Goal: Task Accomplishment & Management: Complete application form

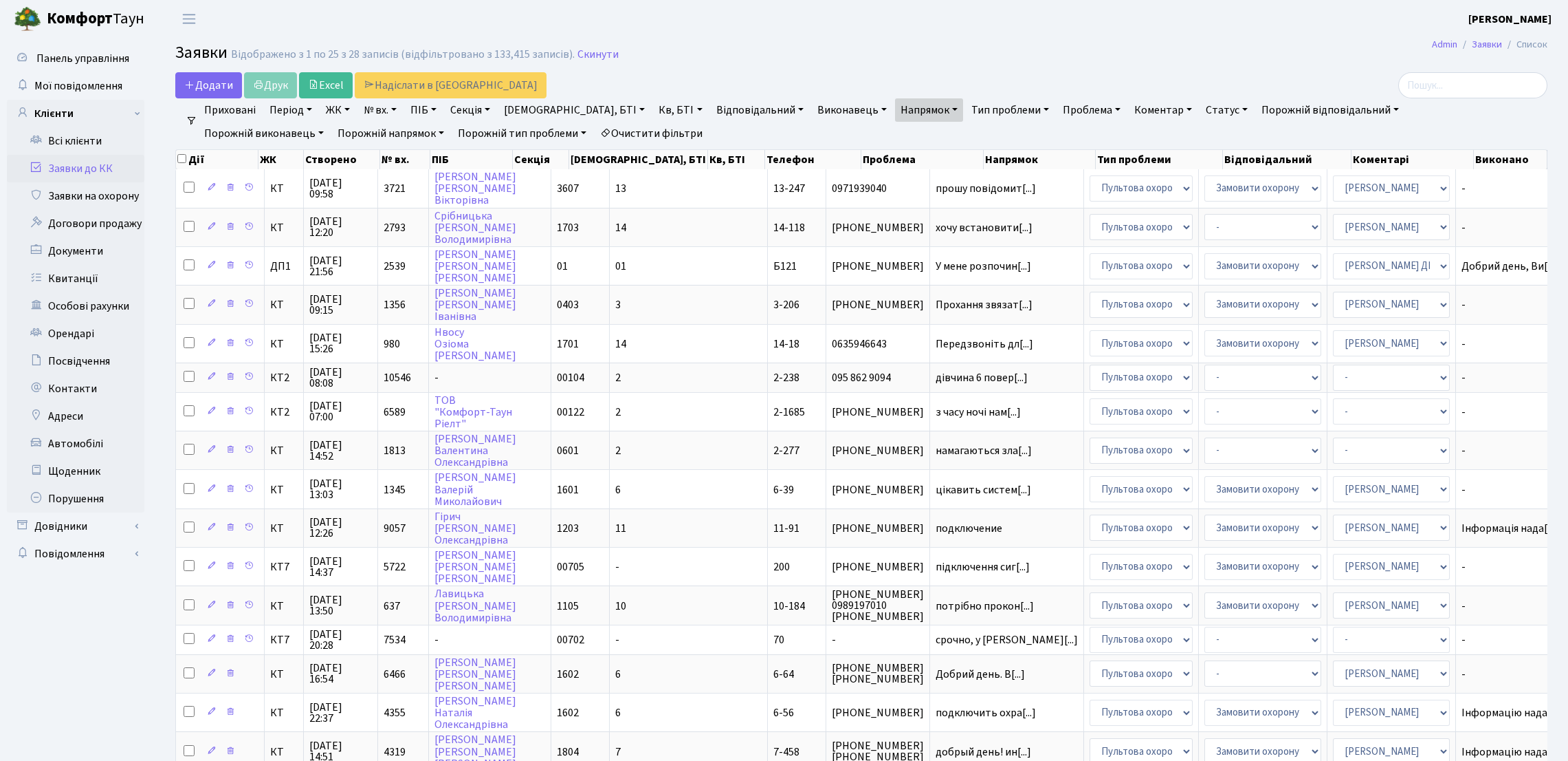
select select "25"
click at [116, 195] on link "Заявки на охорону" at bounding box center [76, 196] width 138 height 27
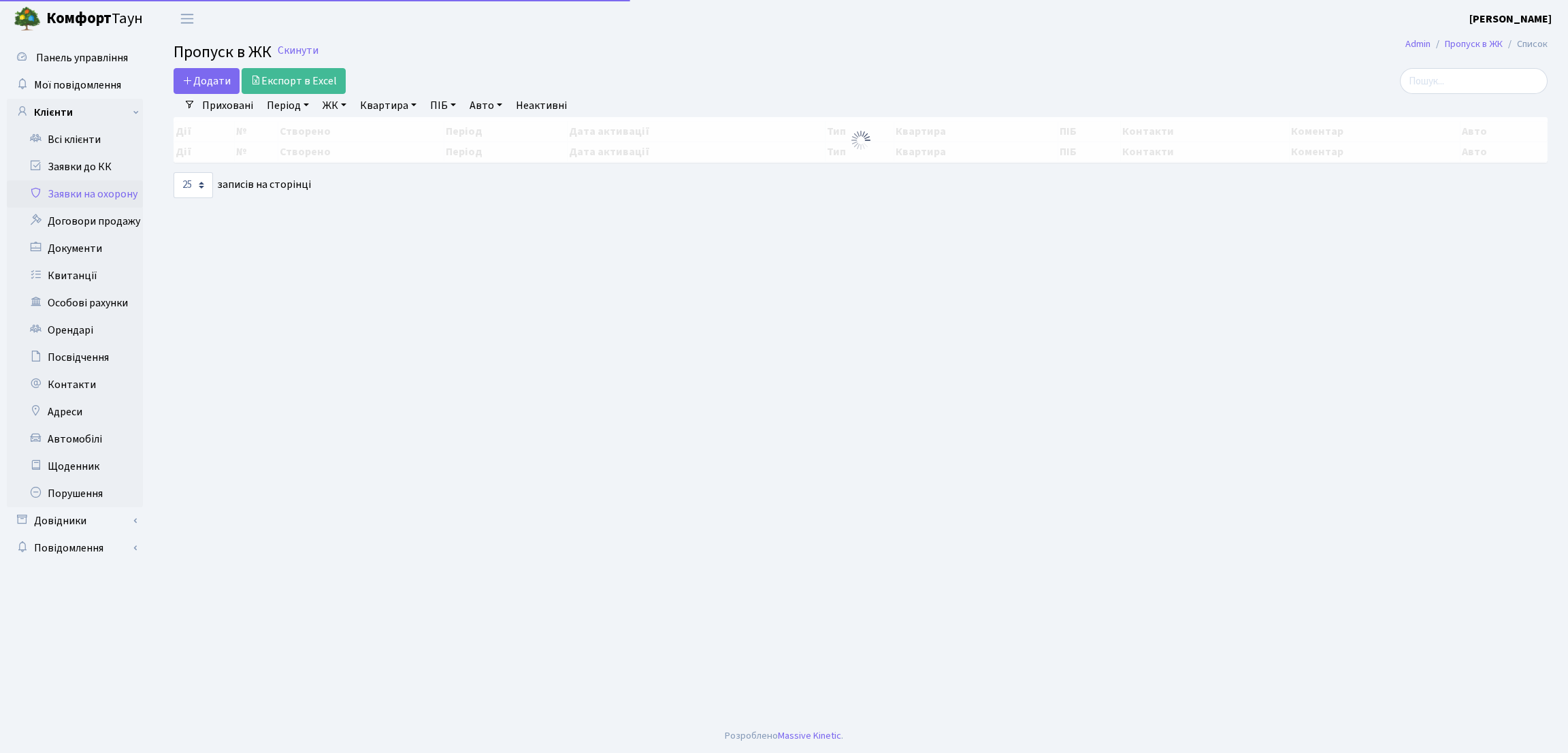
select select "25"
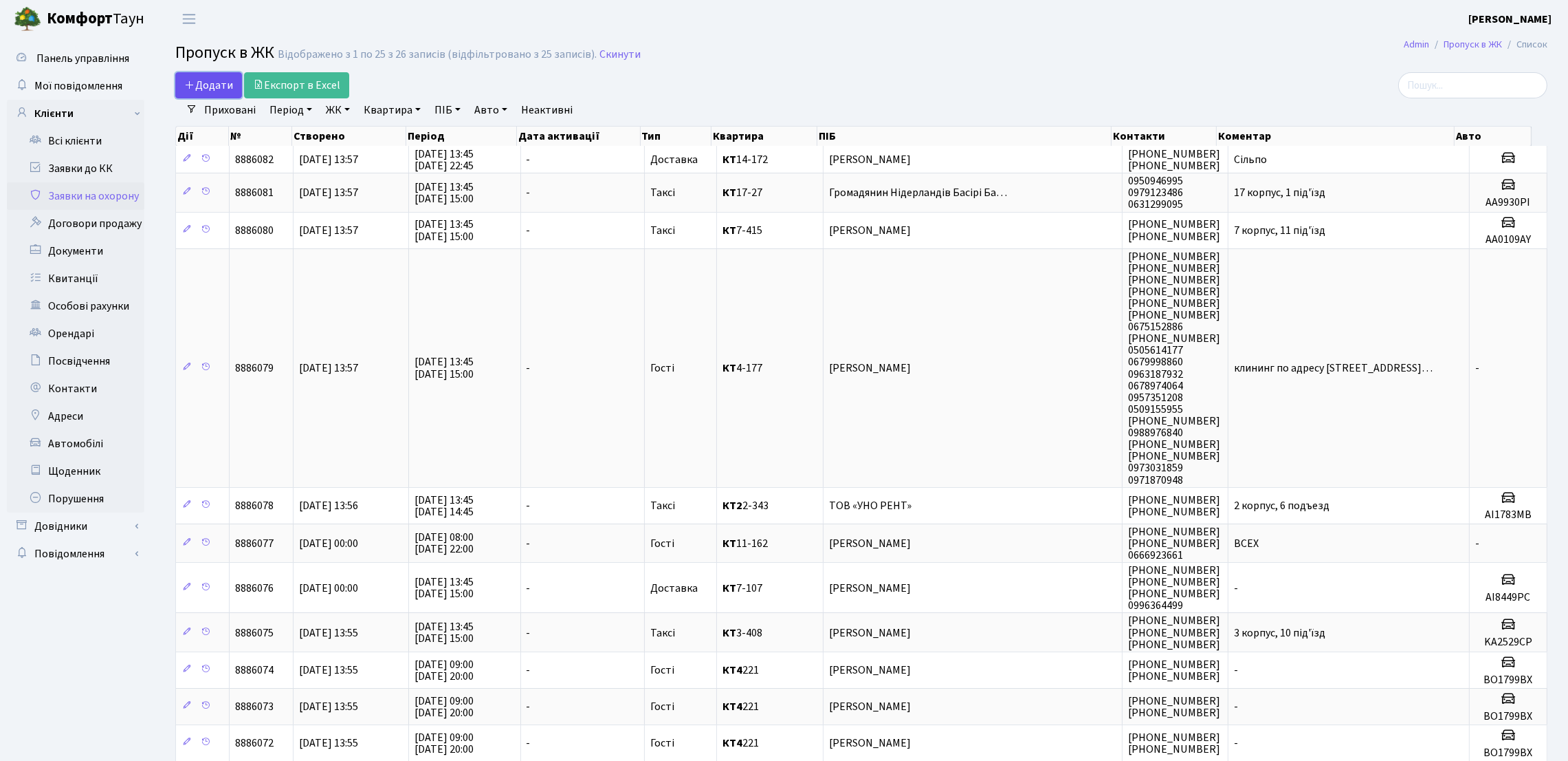
click at [232, 85] on span "Додати" at bounding box center [209, 85] width 49 height 16
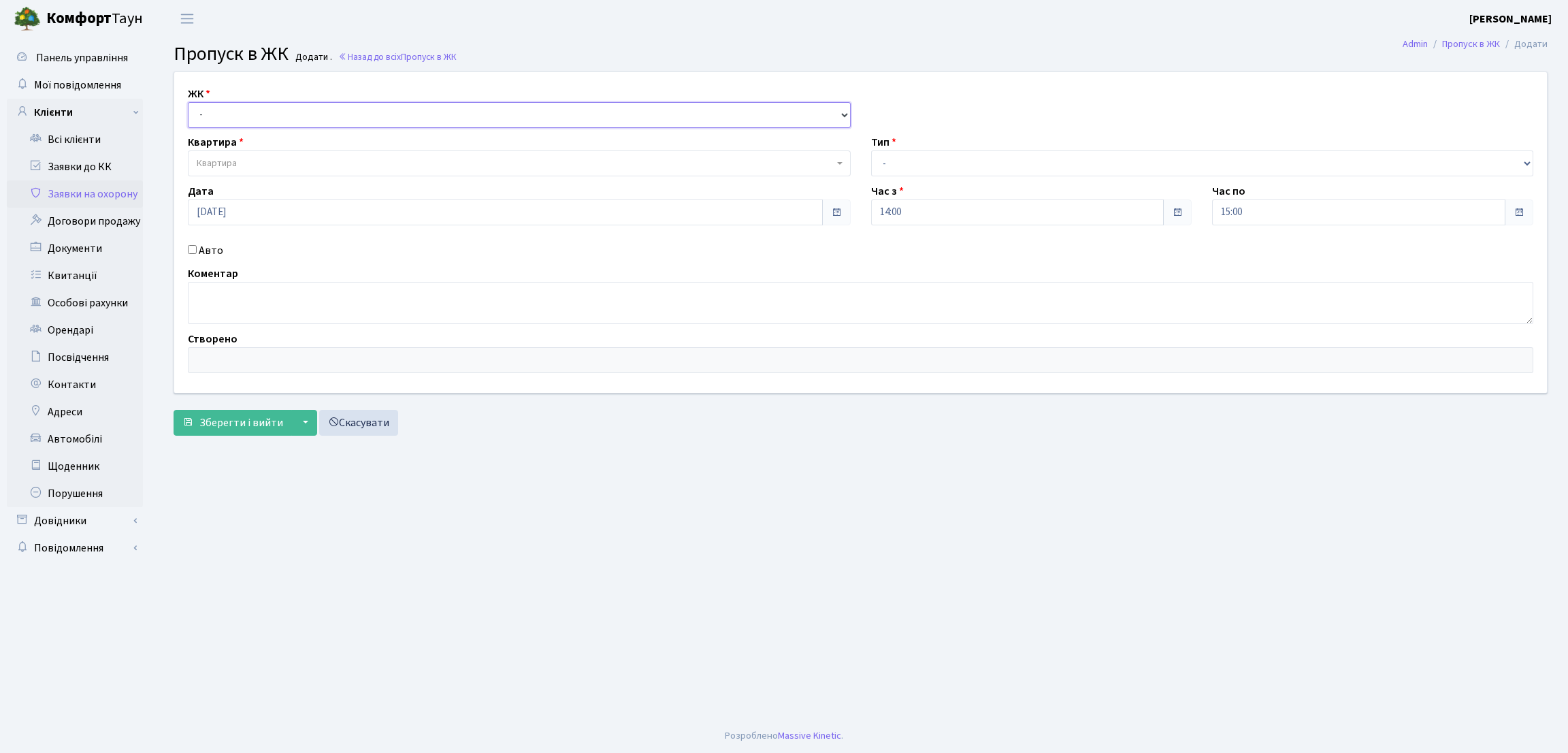
click at [339, 115] on select "- КТ, вул. Регенераторна, 4 ЦП, вул. Джона Маккейна, 7 ТХ, вул. Ділова, 1/2 КТ2…" at bounding box center [519, 115] width 663 height 26
select select "271"
click at [188, 102] on select "- КТ, вул. Регенераторна, 4 ЦП, вул. Джона Маккейна, 7 ТХ, вул. Ділова, 1/2 КТ2…" at bounding box center [519, 115] width 663 height 26
select select
click at [341, 156] on span "Квартира" at bounding box center [515, 163] width 636 height 14
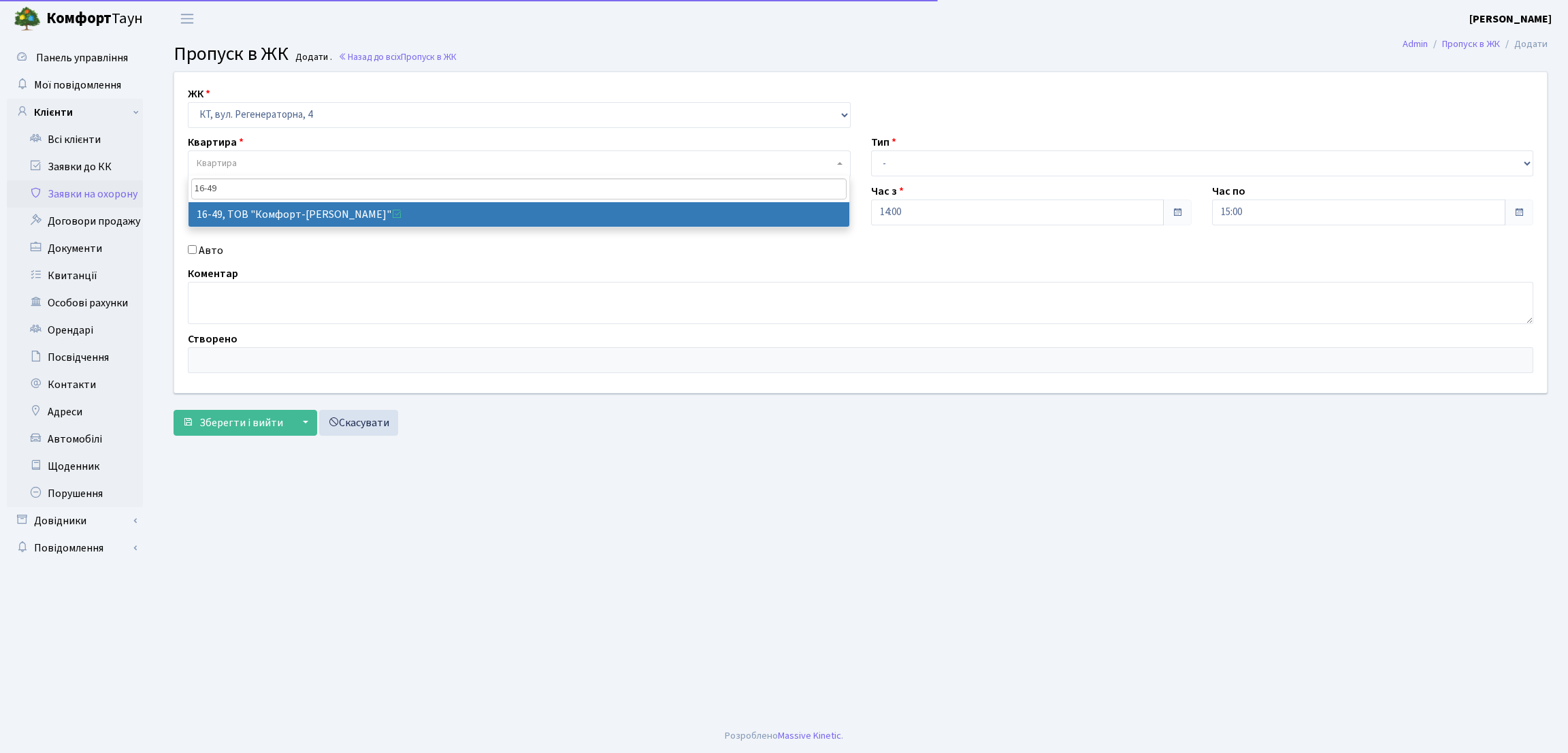
type input "16-49"
select select "8610"
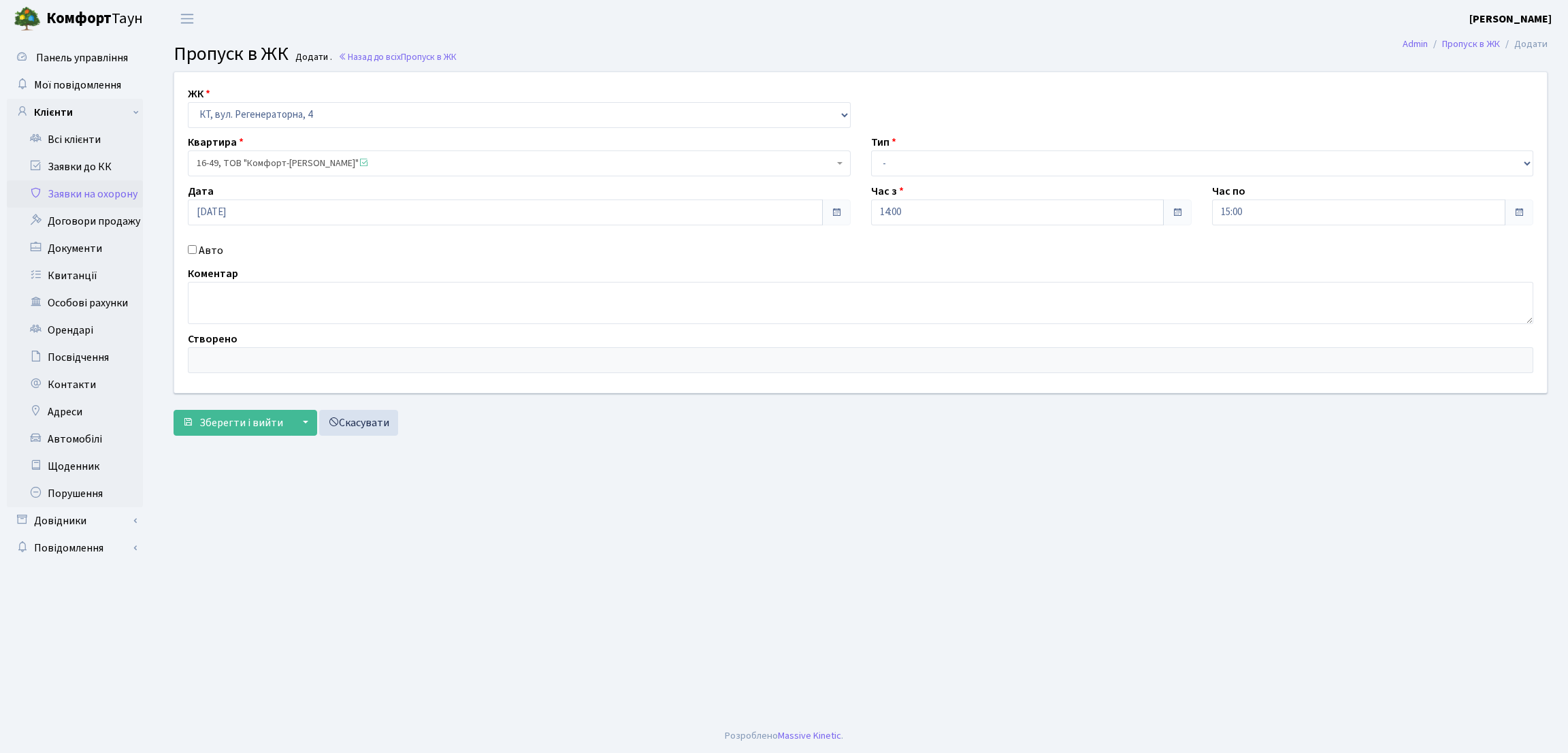
click at [190, 250] on input "Авто" at bounding box center [192, 249] width 9 height 9
checkbox input "true"
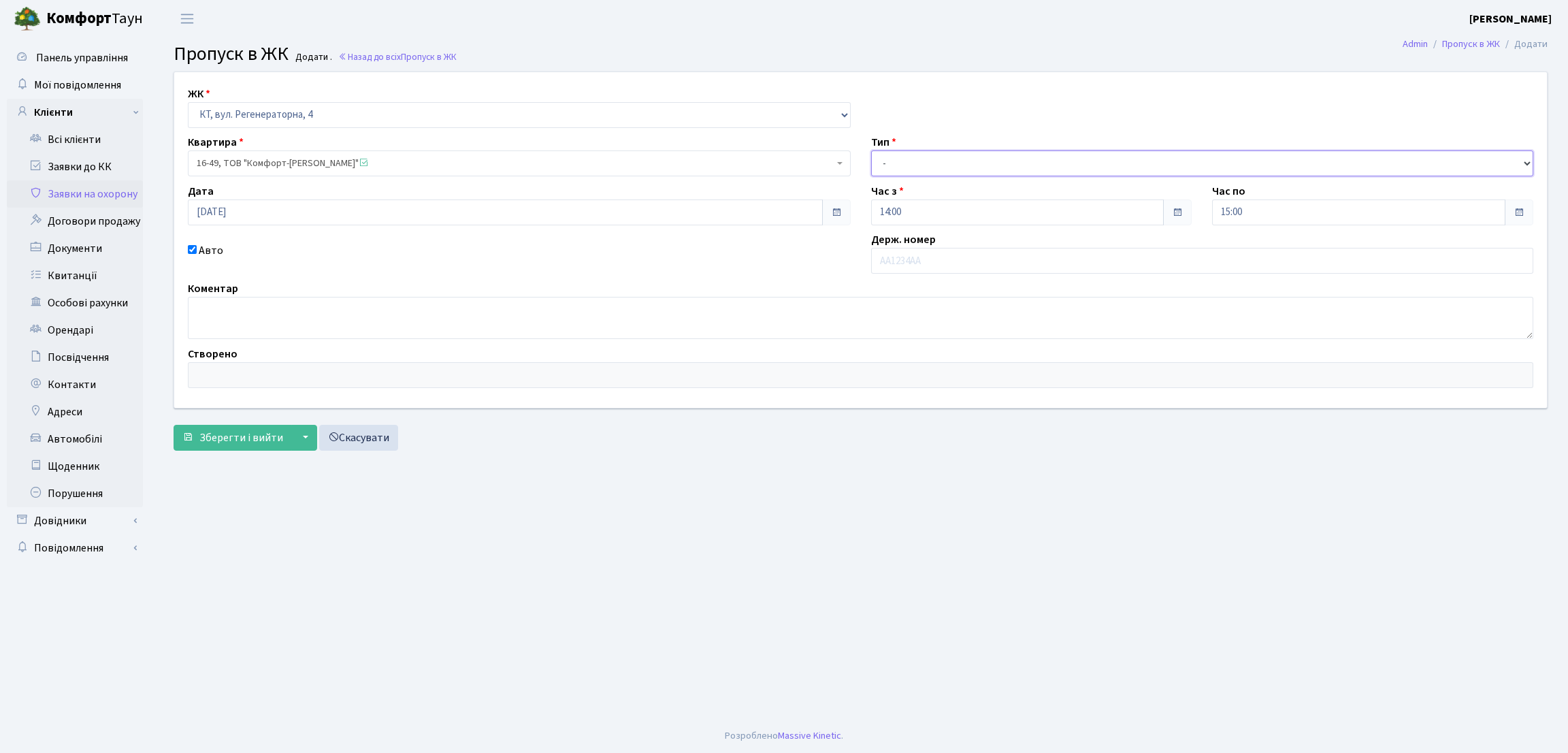
click at [941, 153] on select "- Доставка Таксі Гості Сервіс" at bounding box center [1202, 163] width 663 height 26
select select "1"
click at [871, 151] on select "- Доставка Таксі Гості Сервіс" at bounding box center [1202, 163] width 663 height 26
click at [941, 214] on input "14:00" at bounding box center [1017, 212] width 293 height 26
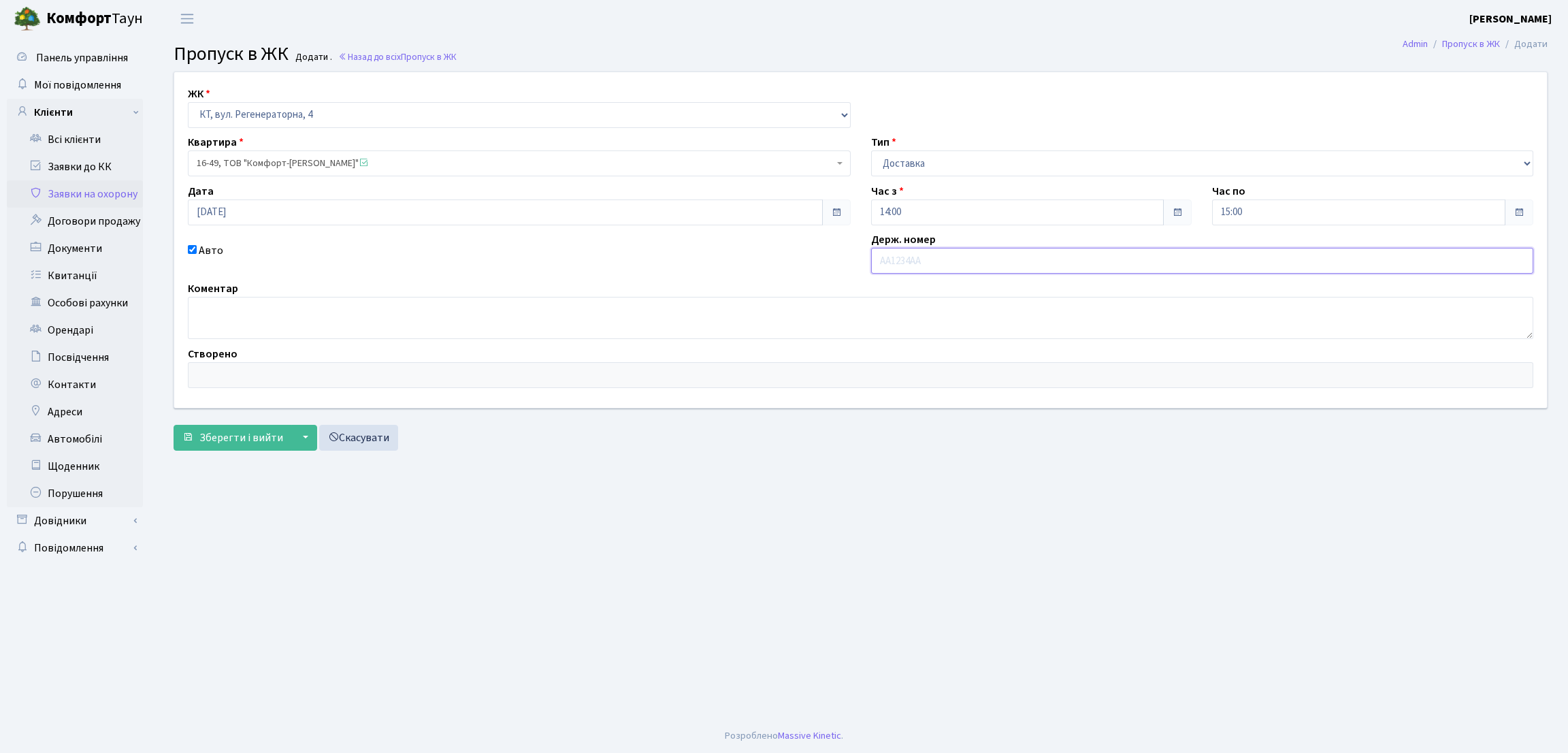
click at [1137, 266] on input "text" at bounding box center [1202, 260] width 663 height 26
type input "R"
drag, startPoint x: 943, startPoint y: 265, endPoint x: 819, endPoint y: 265, distance: 124.0
click at [819, 265] on div "ЖК - КТ, вул. Регенераторна, 4 ЦП, вул. Джона Маккейна, 7 ТХ, вул. Ділова, 1/2 …" at bounding box center [860, 240] width 1393 height 336
type input "КА5564АВ"
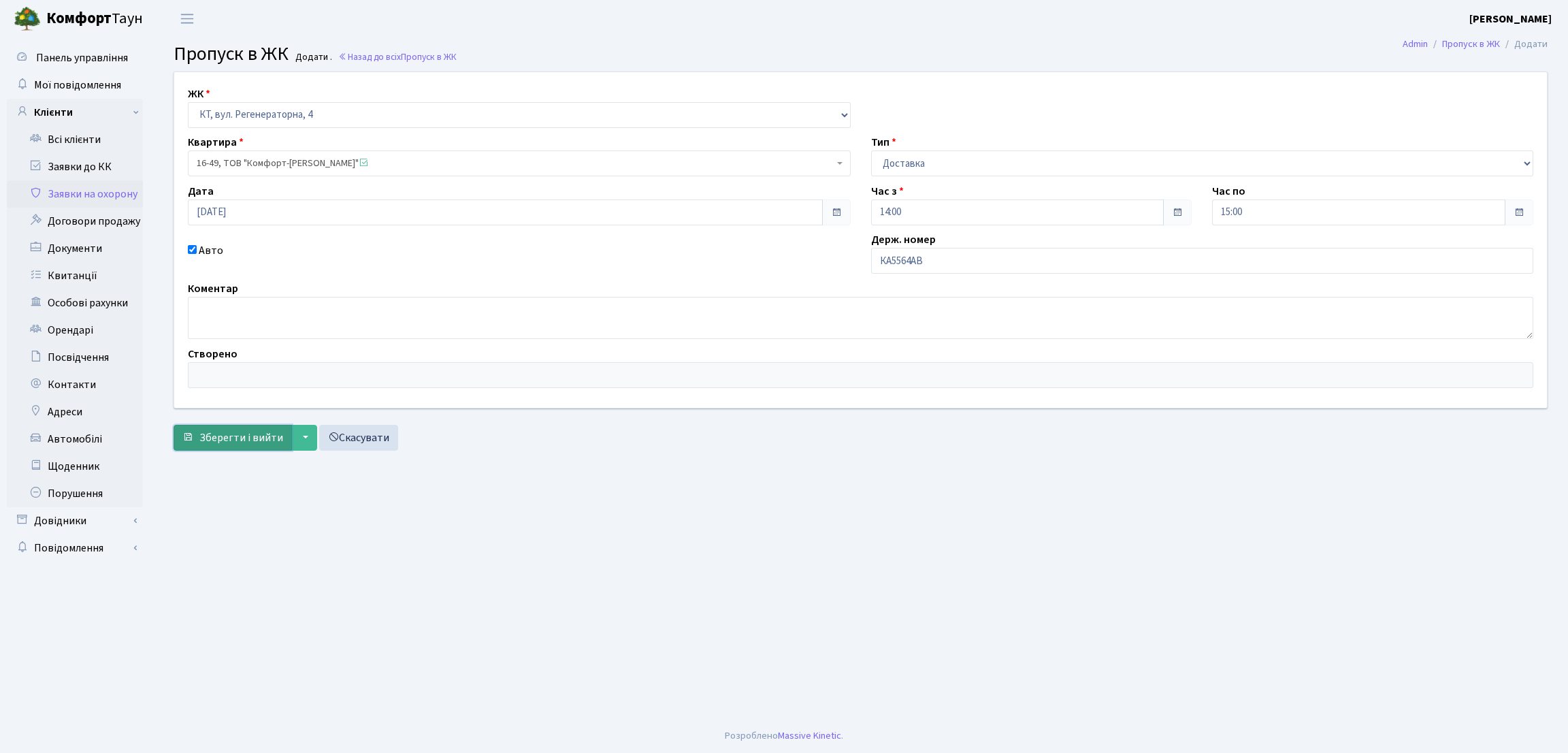
click at [201, 445] on span "Зберегти і вийти" at bounding box center [241, 437] width 84 height 15
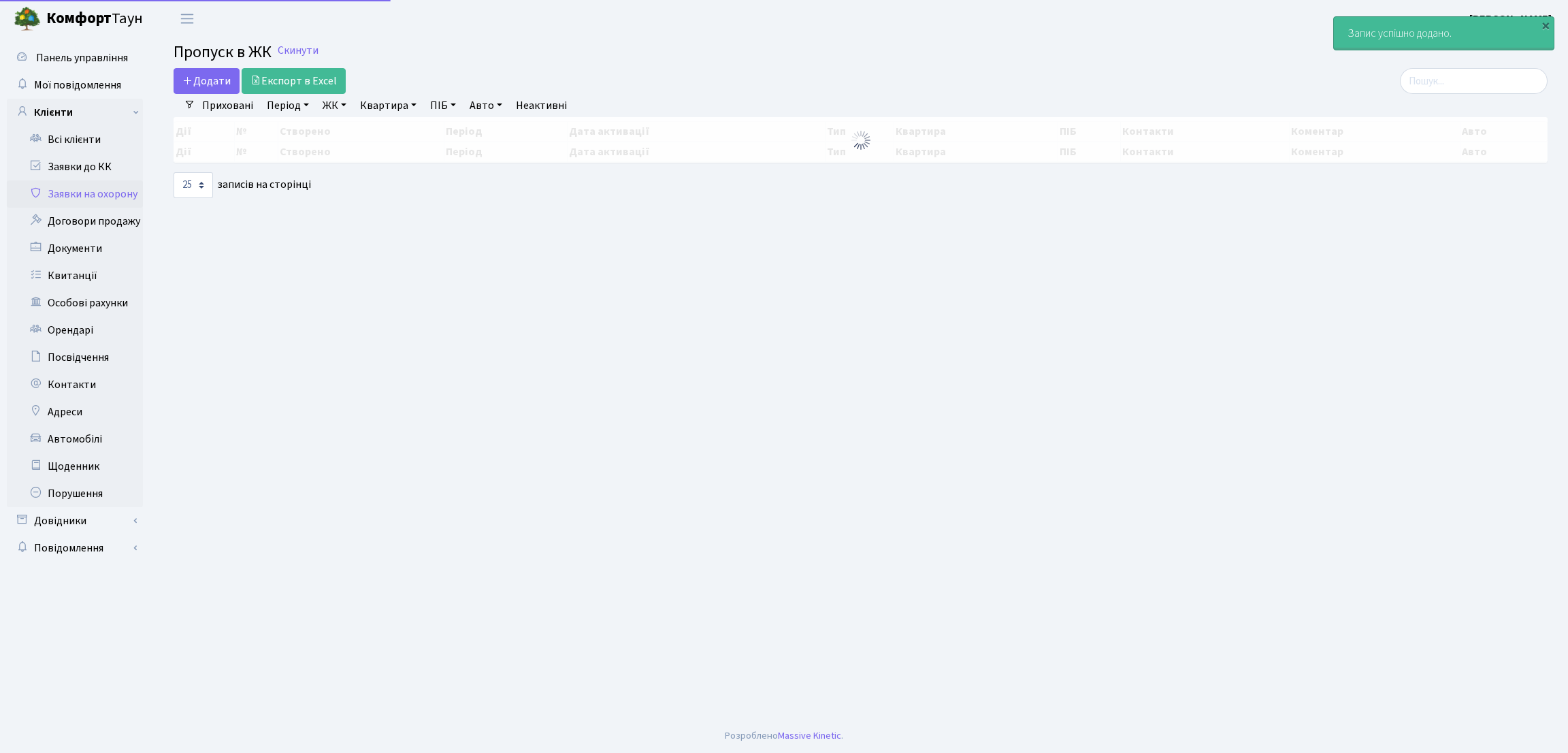
select select "25"
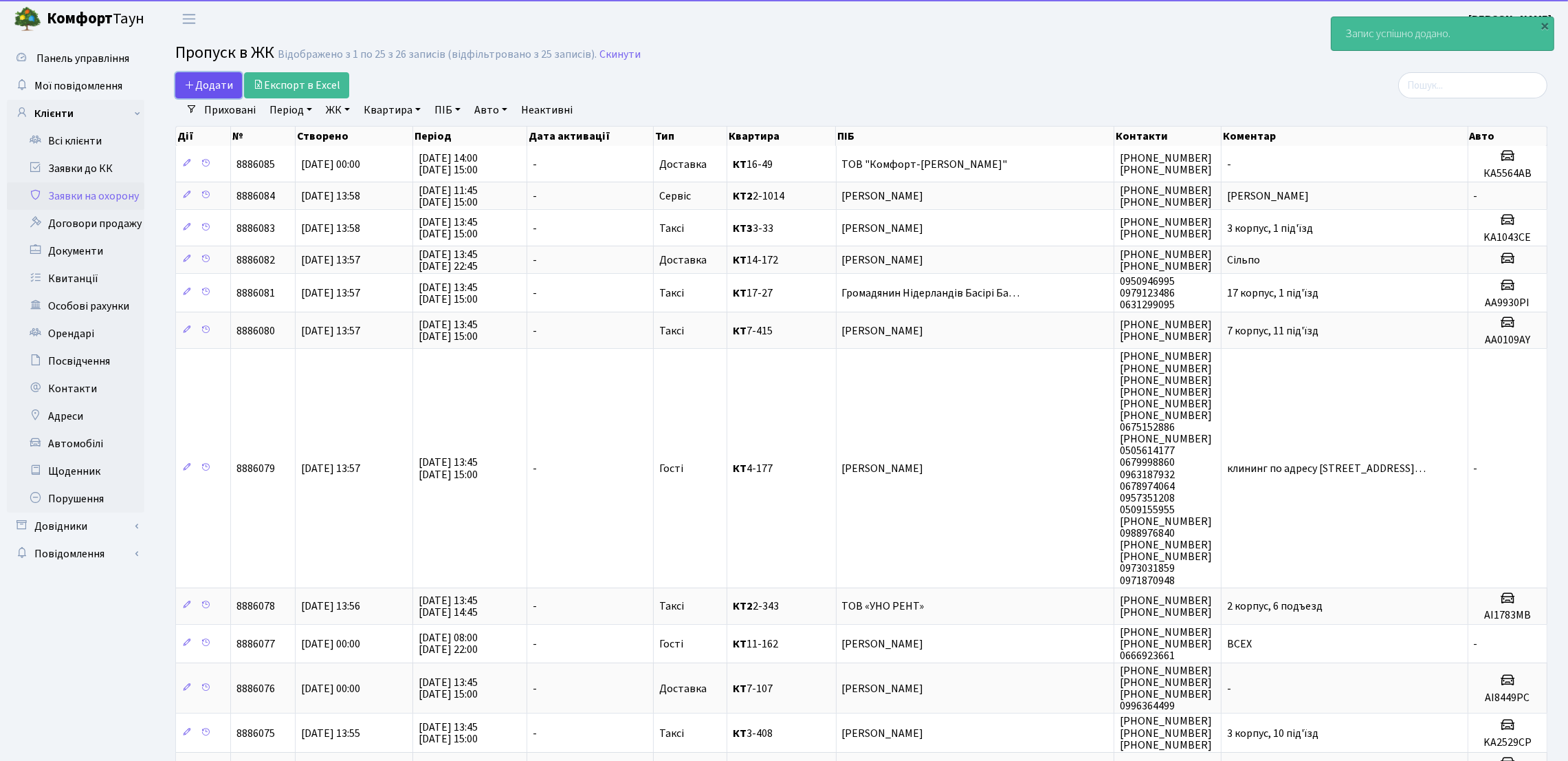
click at [215, 82] on span "Додати" at bounding box center [209, 85] width 49 height 16
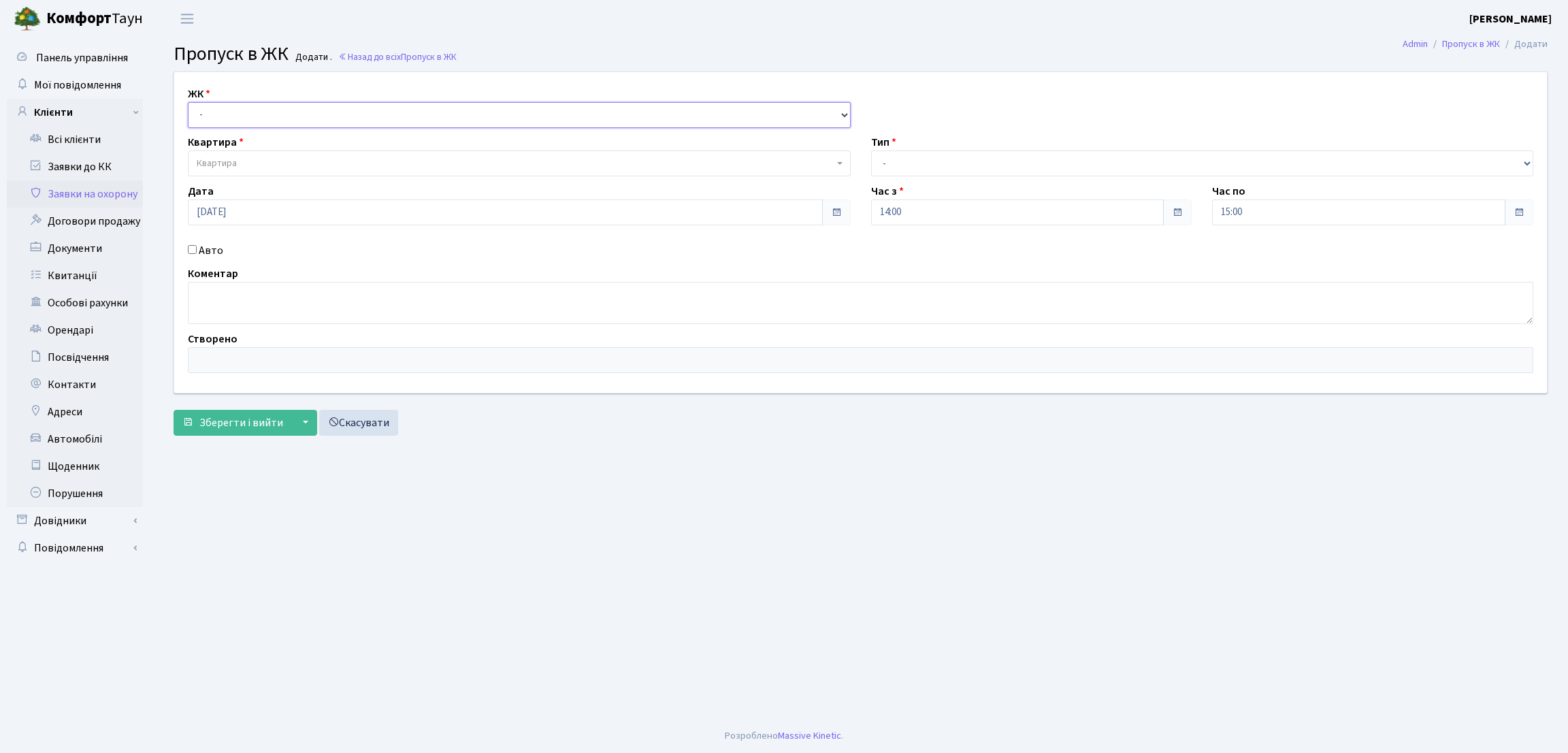
drag, startPoint x: 264, startPoint y: 108, endPoint x: 264, endPoint y: 123, distance: 15.0
click at [264, 108] on select "- КТ, вул. Регенераторна, [GEOGRAPHIC_DATA], вул. [PERSON_NAME], [GEOGRAPHIC_DA…" at bounding box center [519, 115] width 663 height 26
select select "271"
click at [188, 102] on select "- КТ, вул. Регенераторна, [GEOGRAPHIC_DATA], вул. [PERSON_NAME], [GEOGRAPHIC_DA…" at bounding box center [519, 115] width 663 height 26
select select
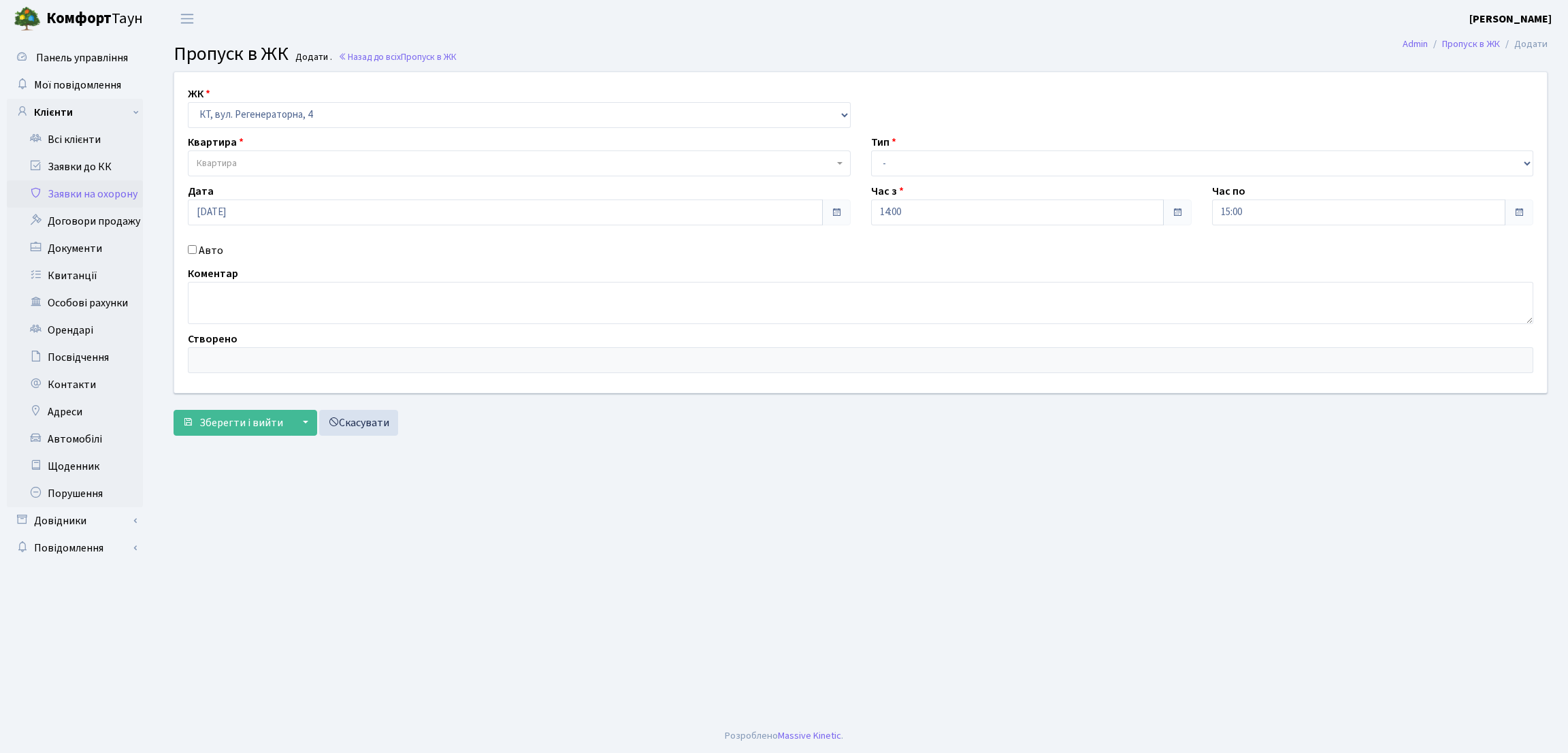
click at [256, 159] on span "Квартира" at bounding box center [515, 163] width 636 height 14
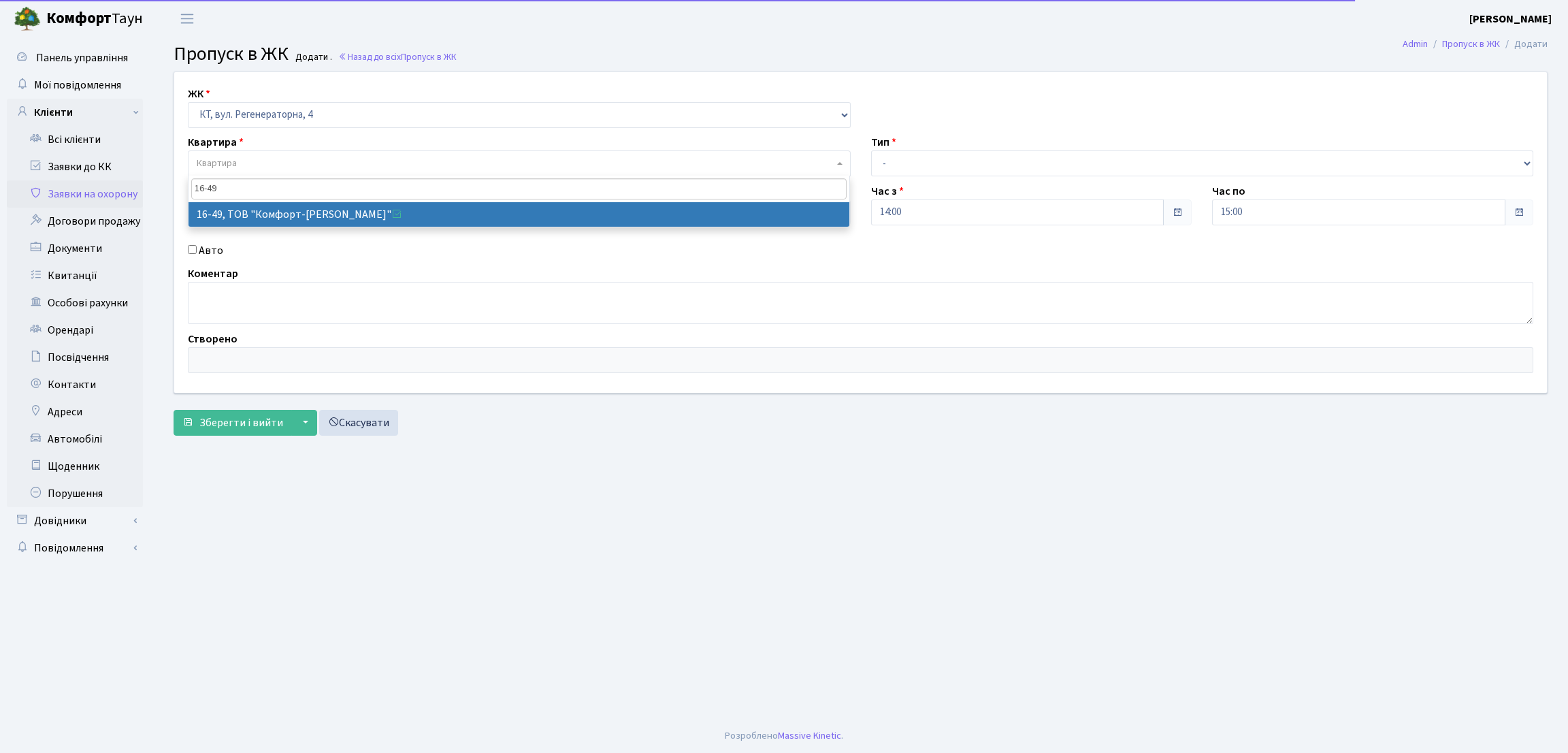
type input "16-49"
select select "8610"
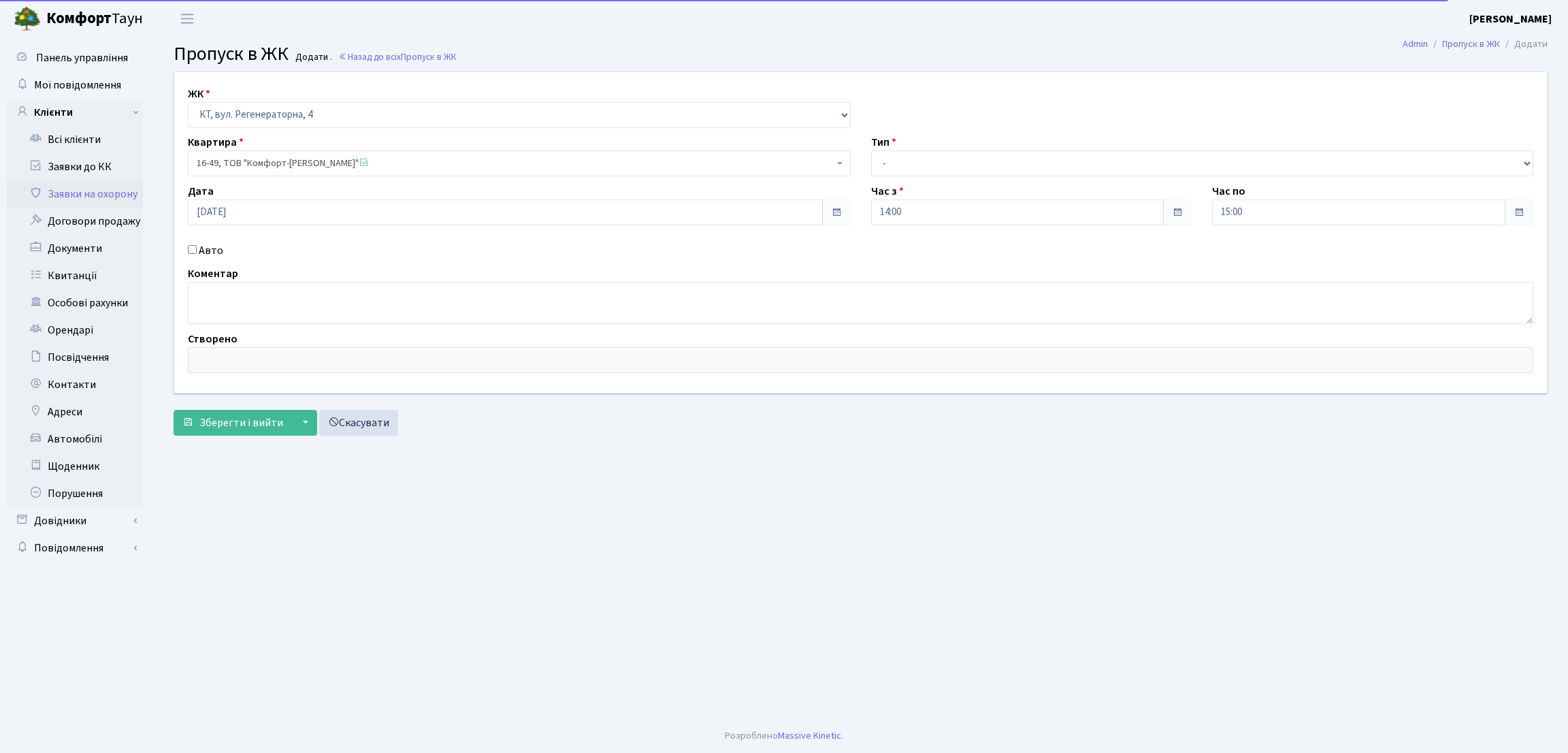
drag, startPoint x: 187, startPoint y: 250, endPoint x: 200, endPoint y: 250, distance: 13.0
click at [189, 253] on div "Авто" at bounding box center [519, 250] width 683 height 16
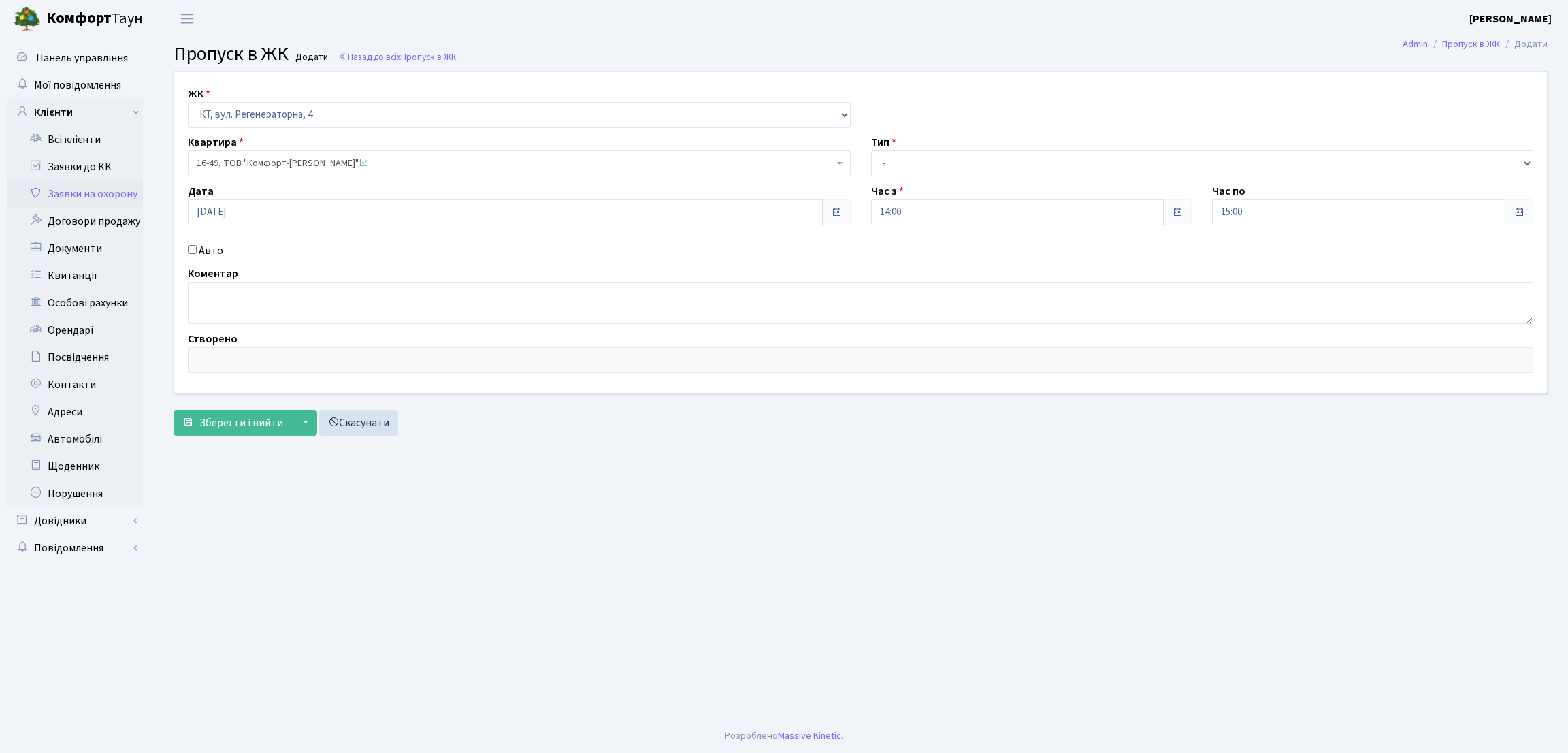
click at [192, 248] on input "Авто" at bounding box center [192, 249] width 9 height 9
checkbox input "true"
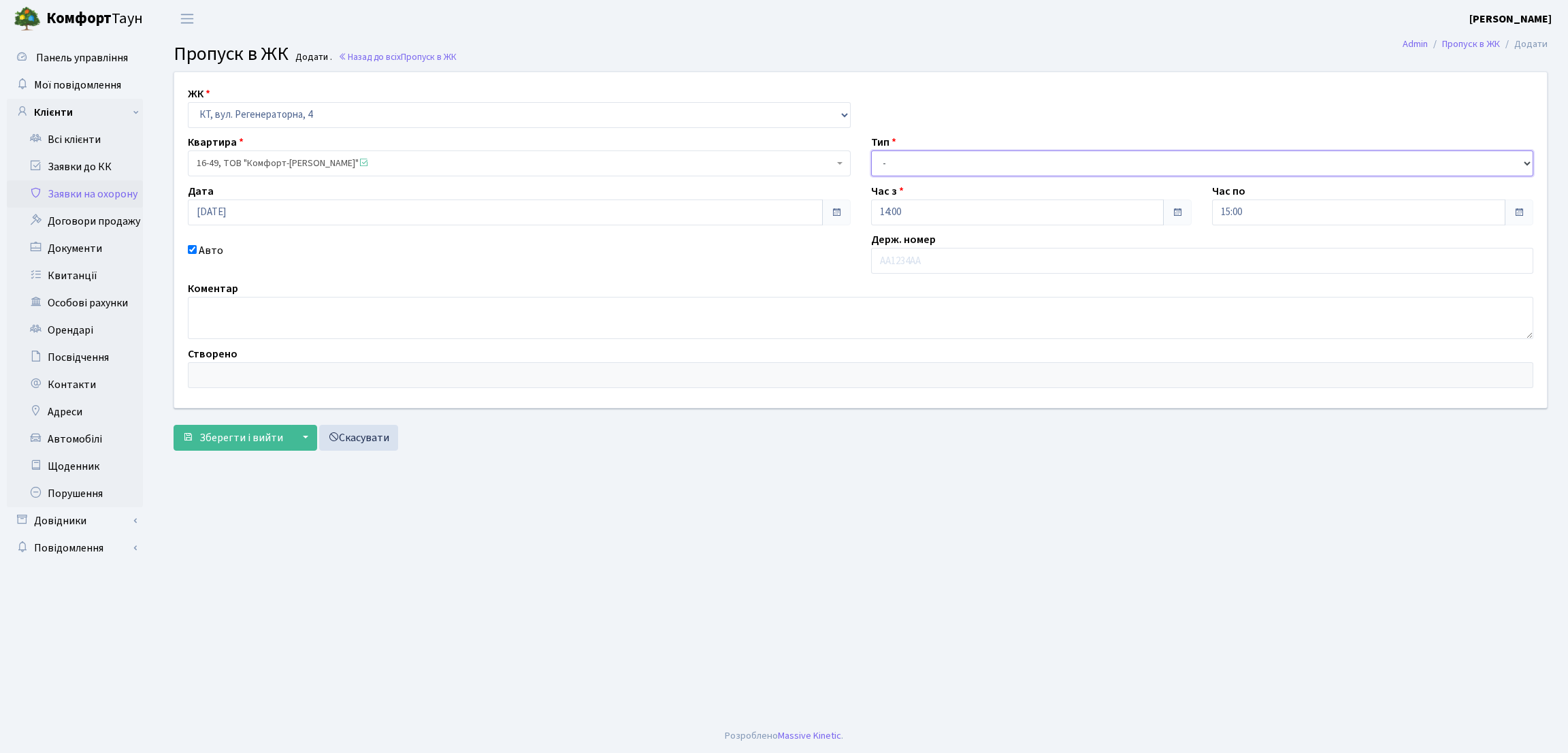
click at [904, 170] on select "- Доставка Таксі Гості Сервіс" at bounding box center [1202, 163] width 663 height 26
select select "1"
click at [871, 151] on select "- Доставка Таксі Гості Сервіс" at bounding box center [1202, 163] width 663 height 26
click at [903, 258] on input "text" at bounding box center [1202, 260] width 663 height 26
paste input "КА5564АВ"
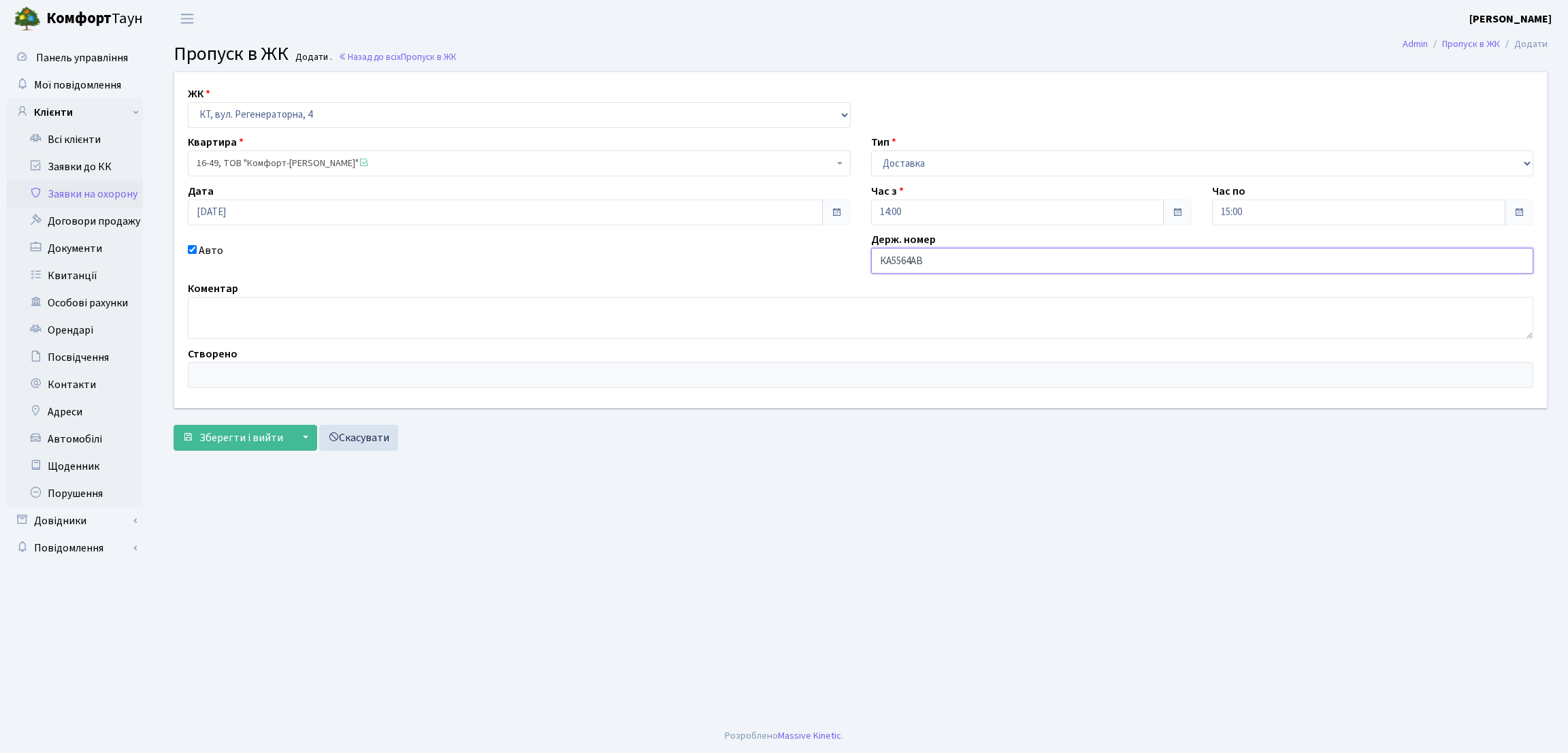
click at [891, 262] on input "КА5564АВ" at bounding box center [1202, 260] width 663 height 26
type input "КК5564АВ"
drag, startPoint x: 242, startPoint y: 436, endPoint x: 232, endPoint y: 431, distance: 11.2
click at [239, 435] on span "Зберегти і вийти" at bounding box center [241, 437] width 84 height 15
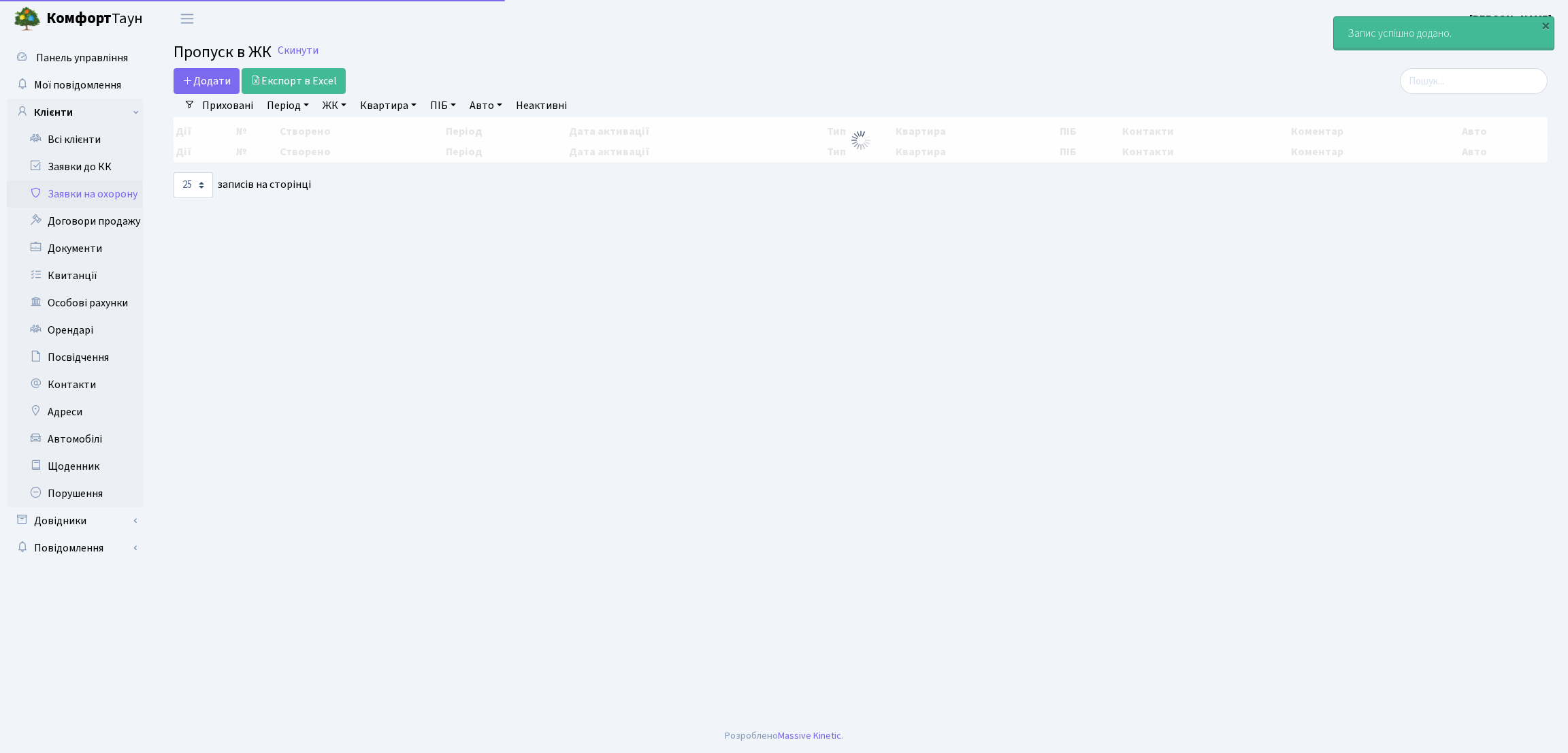
select select "25"
